Goal: Task Accomplishment & Management: Manage account settings

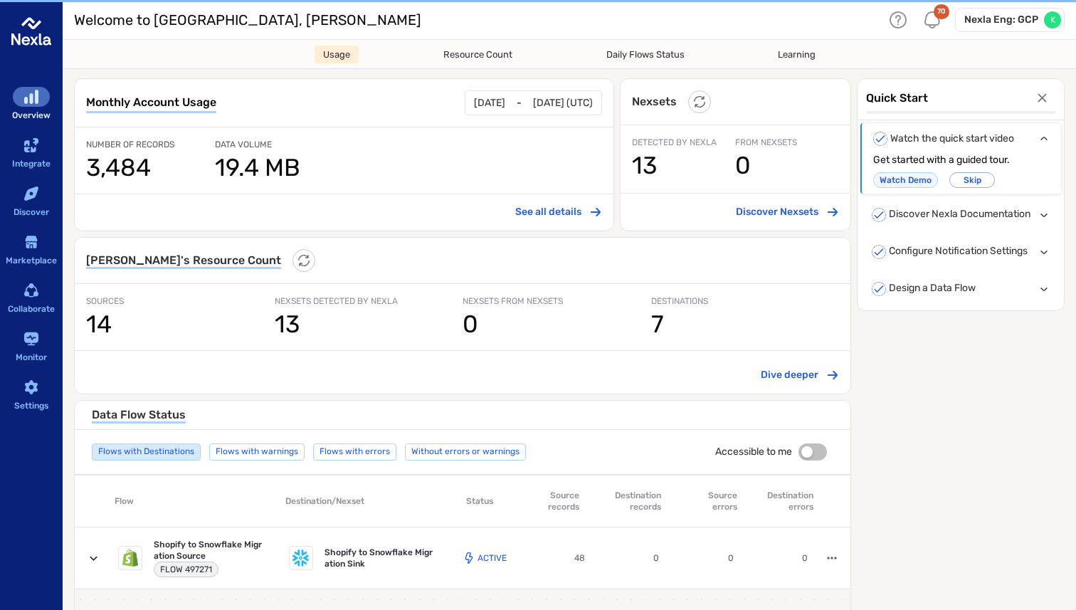
click at [1039, 18] on div "Nexla Eng: GCP K" at bounding box center [1010, 20] width 110 height 24
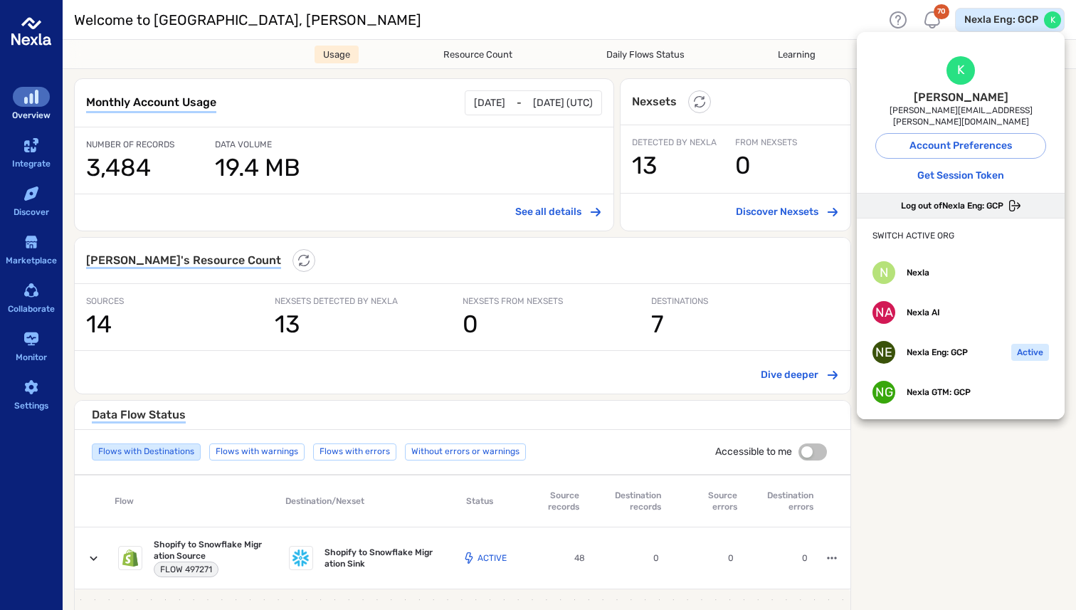
click at [990, 200] on span "Log out of Nexla Eng: GCP" at bounding box center [952, 205] width 102 height 11
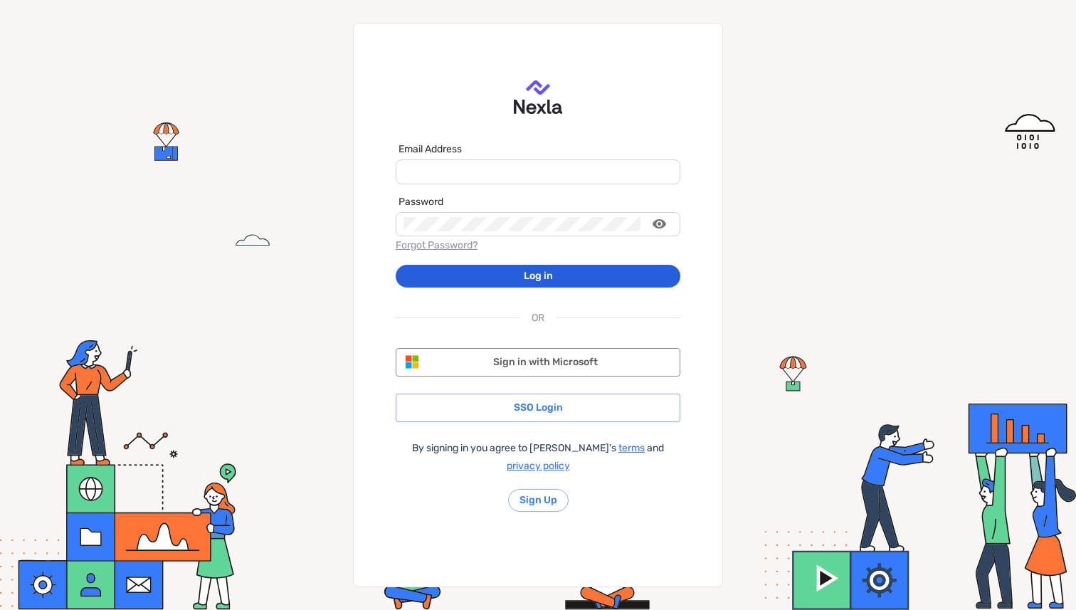
click at [882, 104] on div "Email Address Password Forgot Password? Log in OR MS-SymbolLockup Sign in with …" at bounding box center [538, 305] width 1076 height 610
